Goal: Find specific page/section: Find specific page/section

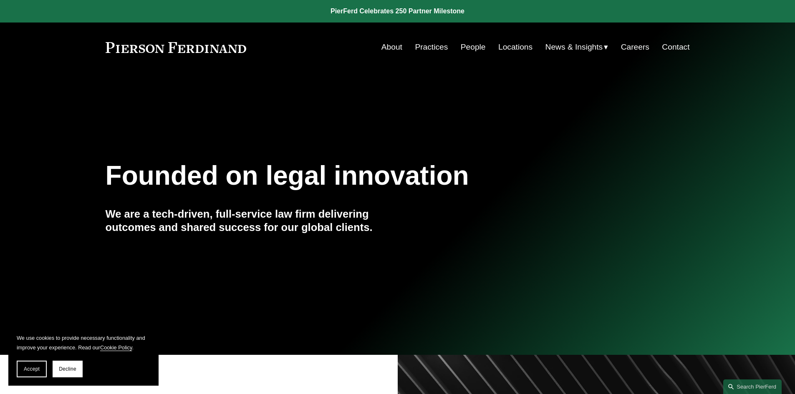
click at [472, 44] on link "People" at bounding box center [473, 47] width 25 height 16
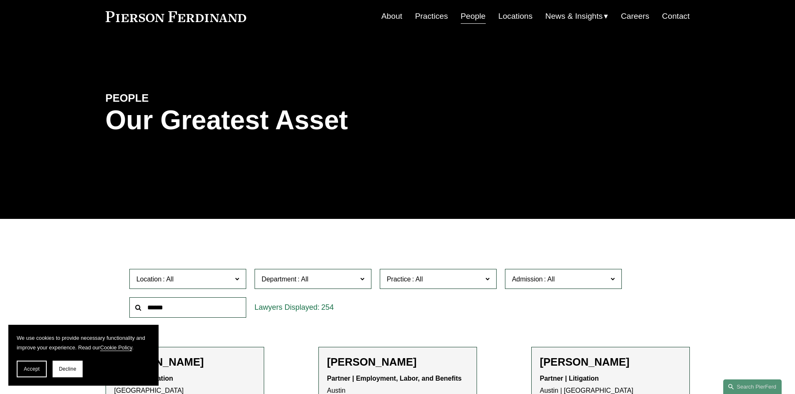
scroll to position [83, 0]
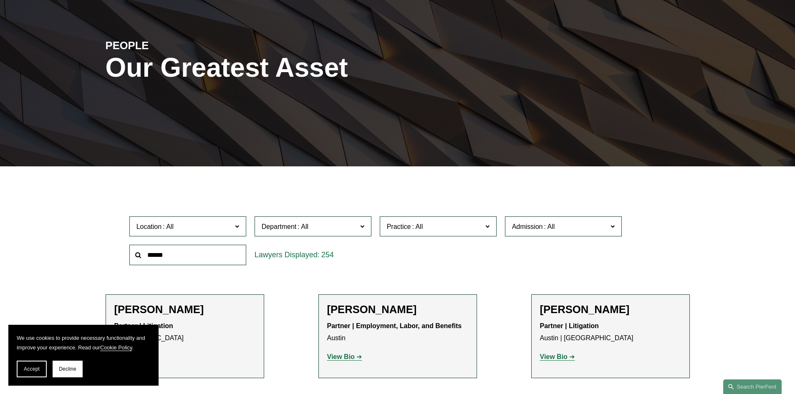
click at [199, 224] on span "Location" at bounding box center [184, 226] width 96 height 11
click at [0, 0] on link "[GEOGRAPHIC_DATA]" at bounding box center [0, 0] width 0 height 0
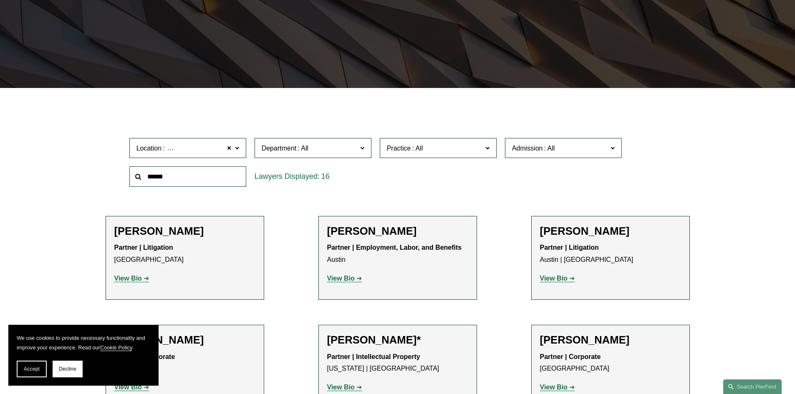
scroll to position [167, 0]
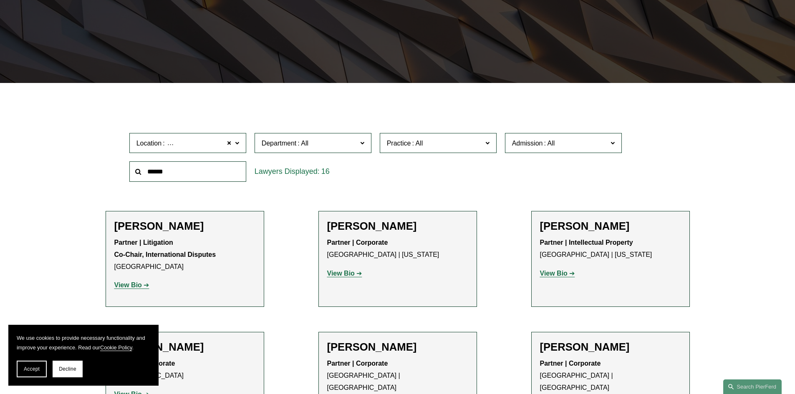
click at [316, 143] on span "Department" at bounding box center [310, 143] width 96 height 11
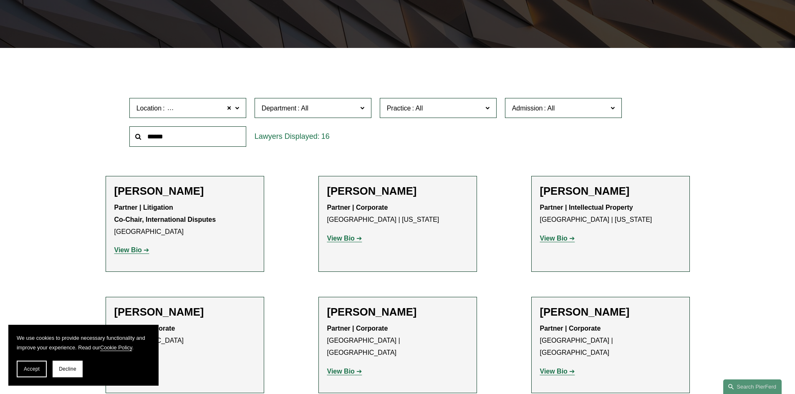
scroll to position [250, 0]
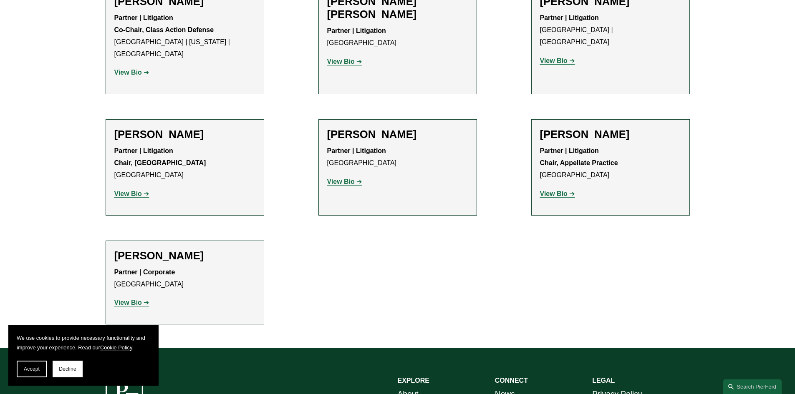
scroll to position [751, 0]
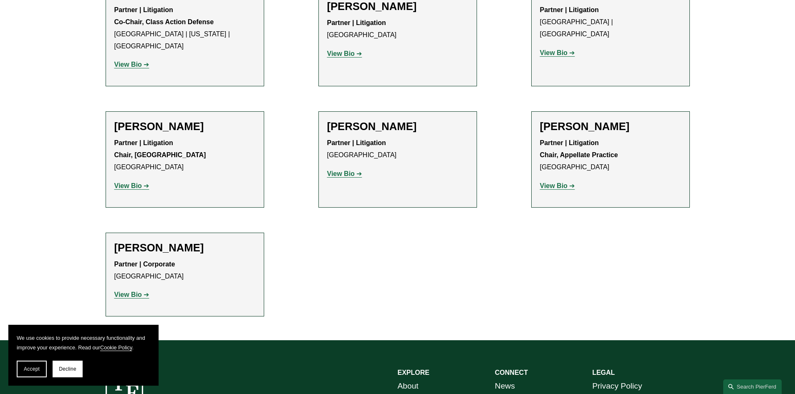
click at [134, 291] on strong "View Bio" at bounding box center [128, 294] width 28 height 7
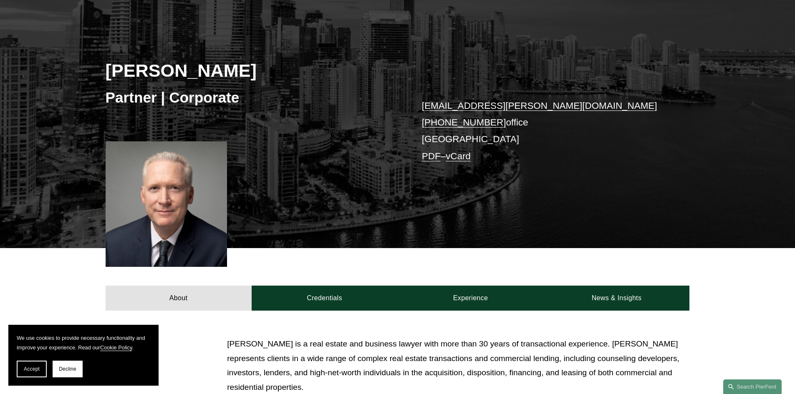
scroll to position [167, 0]
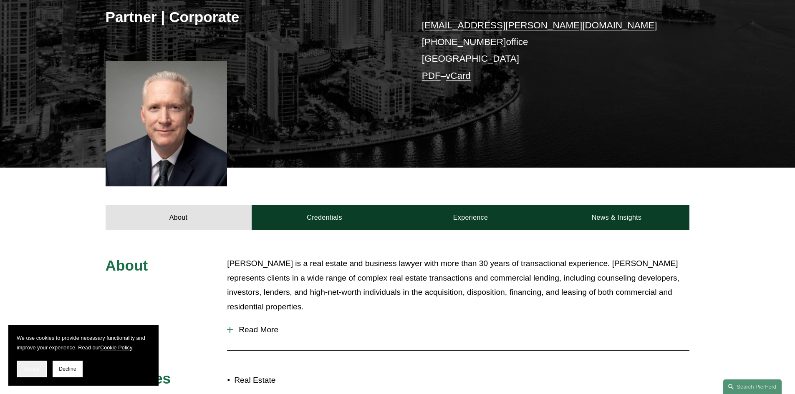
click at [28, 374] on button "Accept" at bounding box center [32, 369] width 30 height 17
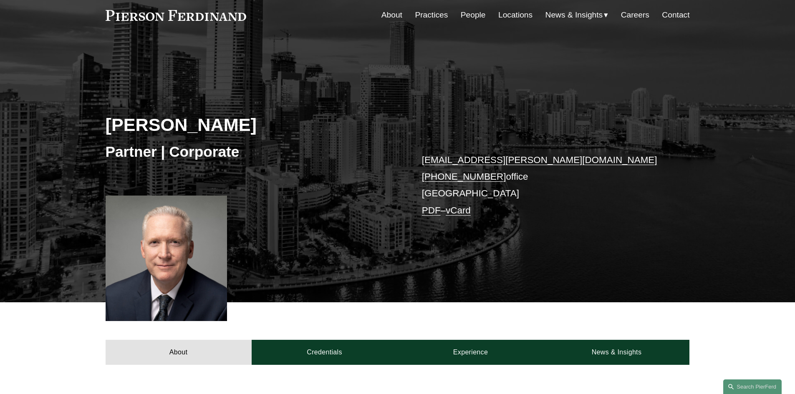
scroll to position [0, 0]
